Goal: Information Seeking & Learning: Get advice/opinions

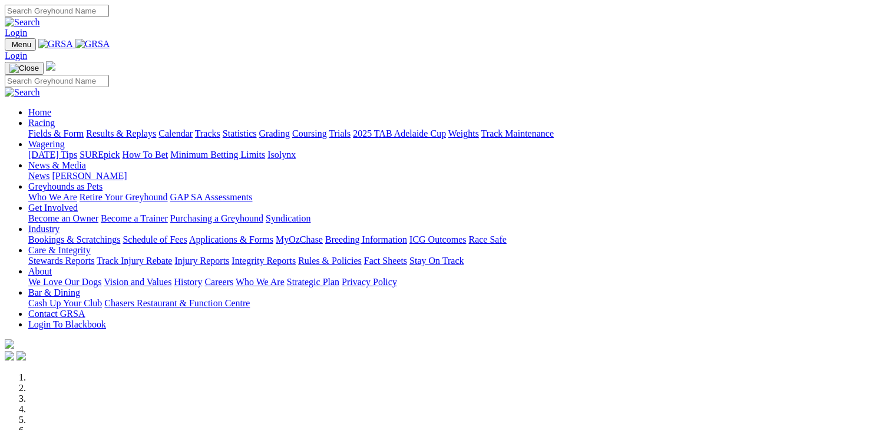
click at [65, 139] on link "Wagering" at bounding box center [46, 144] width 37 height 10
click at [77, 150] on link "[DATE] Tips" at bounding box center [52, 155] width 49 height 10
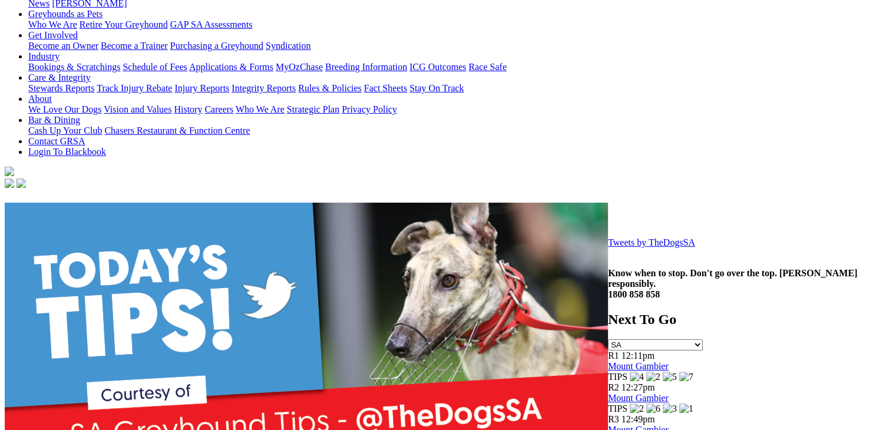
scroll to position [196, 0]
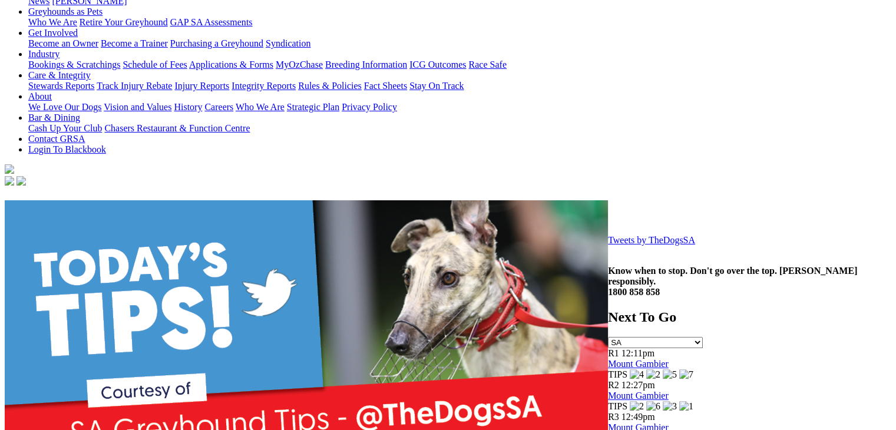
click at [608, 245] on link "Tweets by TheDogsSA" at bounding box center [651, 240] width 87 height 10
